Goal: Find specific page/section: Find specific page/section

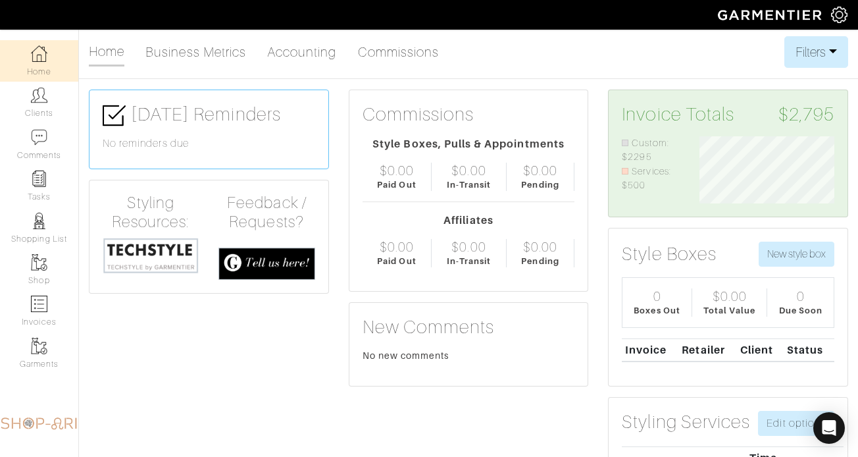
scroll to position [67, 155]
click at [51, 94] on link "Clients" at bounding box center [39, 102] width 78 height 41
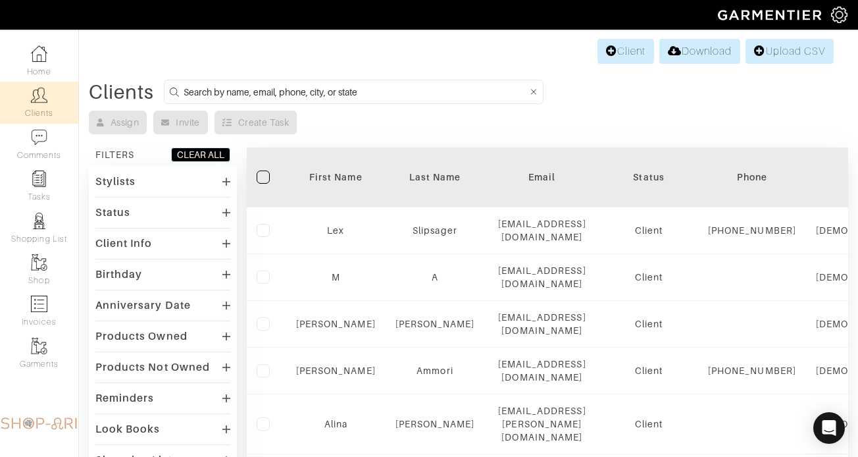
click at [346, 91] on input at bounding box center [356, 92] width 344 height 16
type input "mariel"
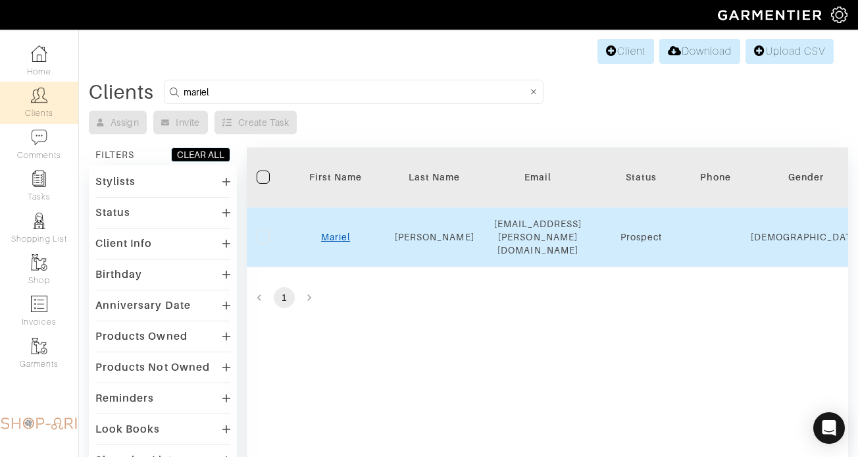
click at [334, 232] on link "Mariel" at bounding box center [335, 237] width 29 height 11
